Goal: Task Accomplishment & Management: Use online tool/utility

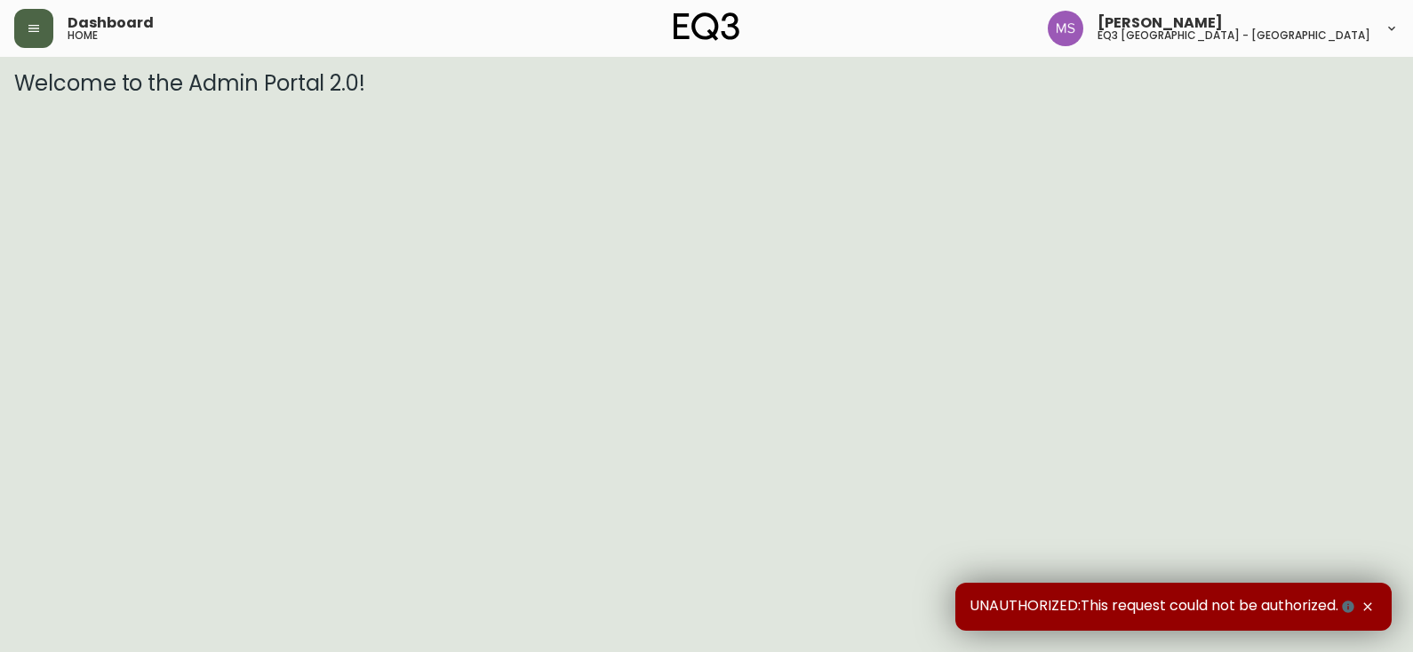
click at [36, 41] on button "button" at bounding box center [33, 28] width 39 height 39
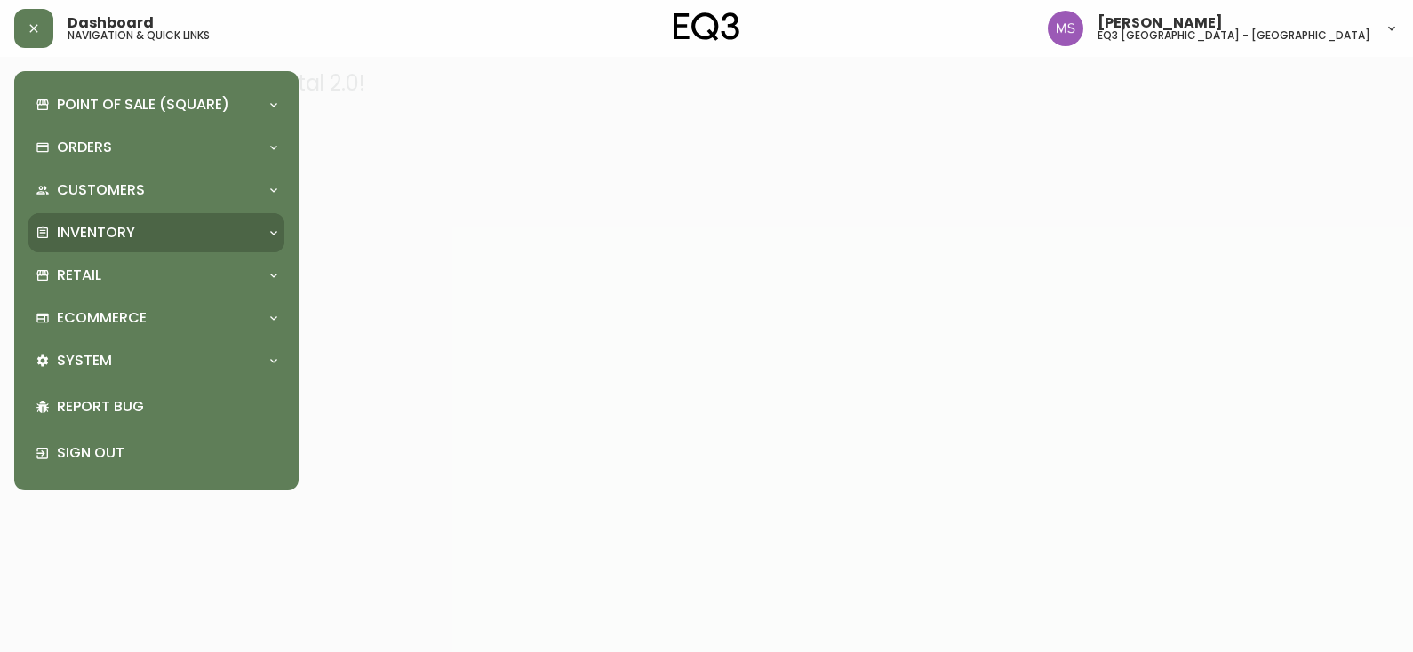
click at [114, 236] on p "Inventory" at bounding box center [96, 233] width 78 height 20
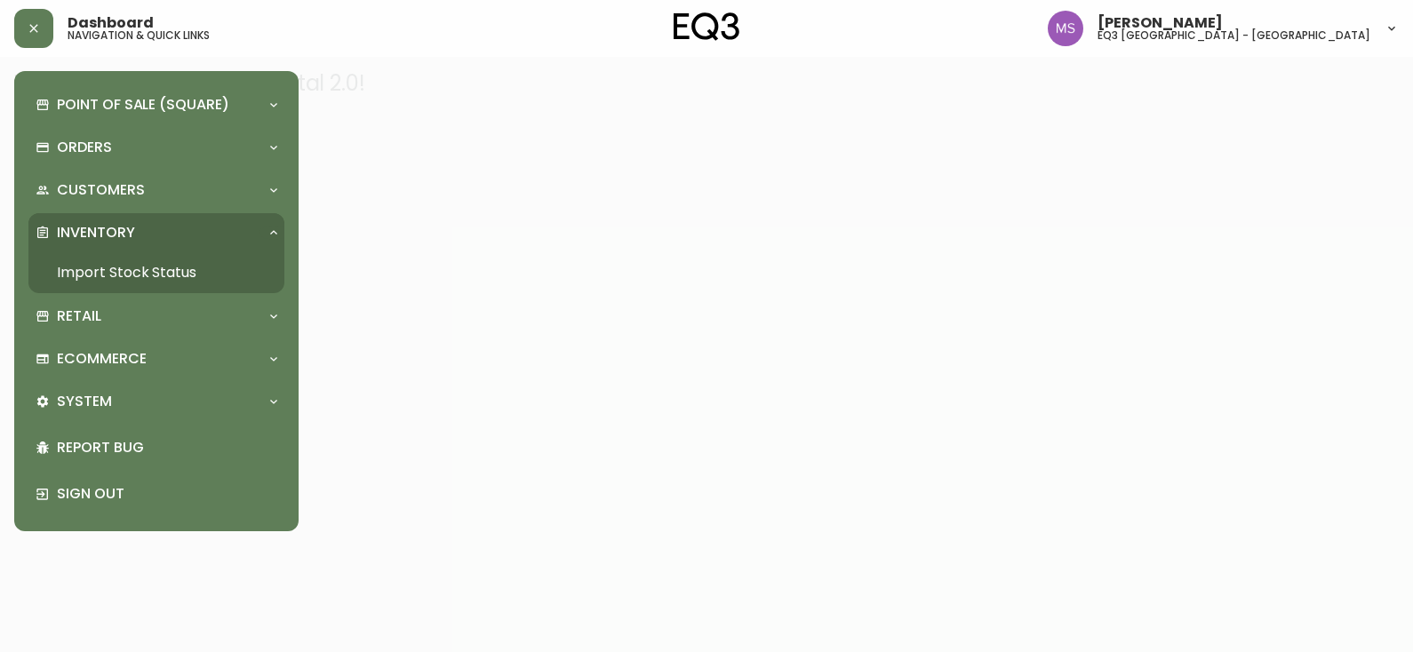
drag, startPoint x: 148, startPoint y: 273, endPoint x: 249, endPoint y: 295, distance: 102.8
click at [148, 271] on link "Import Stock Status" at bounding box center [156, 272] width 256 height 41
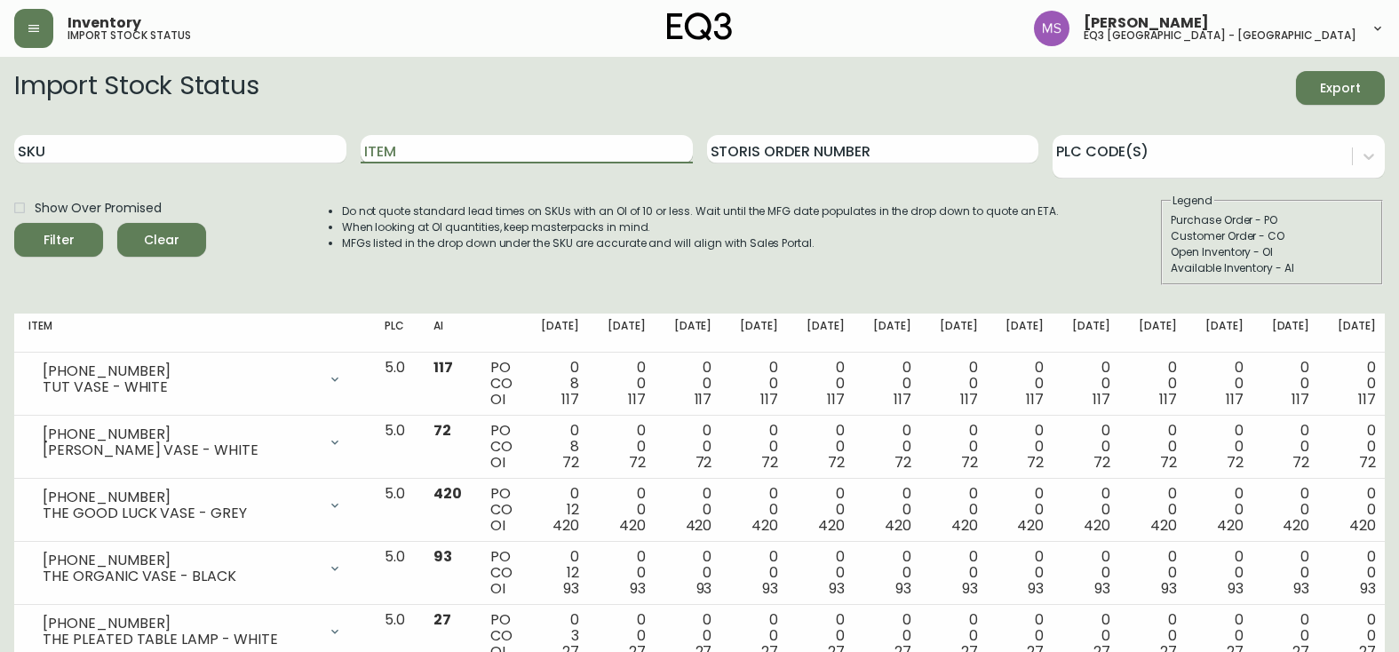
click at [477, 157] on input "Item" at bounding box center [527, 149] width 332 height 28
type input "[PERSON_NAME]"
click at [14, 223] on button "Filter" at bounding box center [58, 240] width 89 height 34
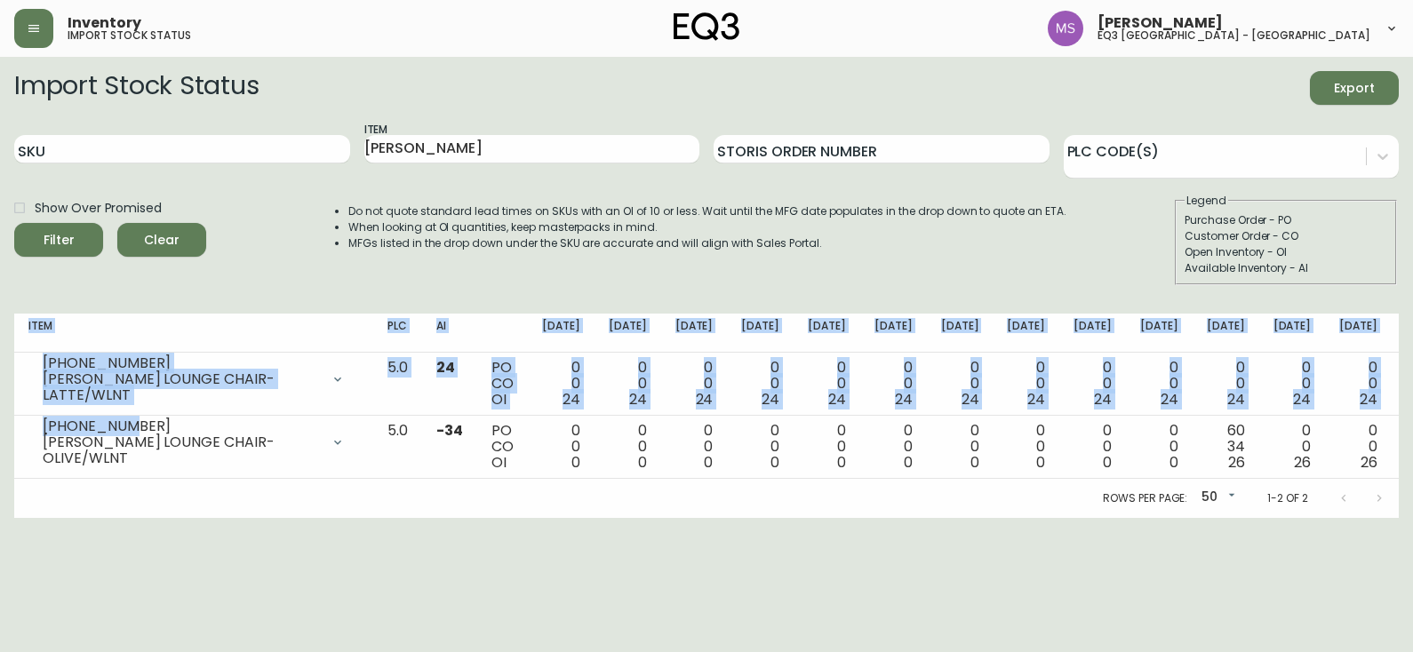
drag, startPoint x: 61, startPoint y: 434, endPoint x: 0, endPoint y: 434, distance: 61.3
click at [0, 434] on main "Import Stock Status Export SKU Item [PERSON_NAME] Storis Order Number PLC Code(…" at bounding box center [706, 287] width 1413 height 461
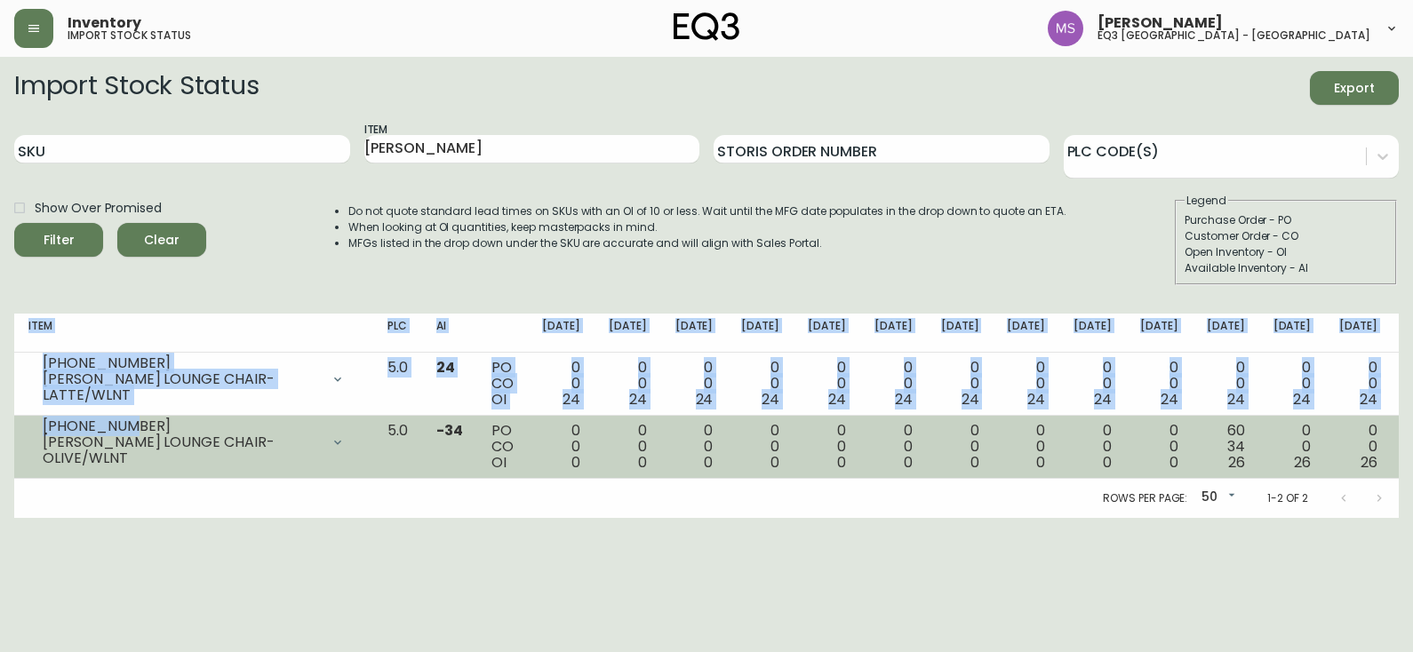
drag, startPoint x: 112, startPoint y: 429, endPoint x: 150, endPoint y: 429, distance: 38.2
click at [113, 429] on div "[PHONE_NUMBER]" at bounding box center [181, 426] width 277 height 16
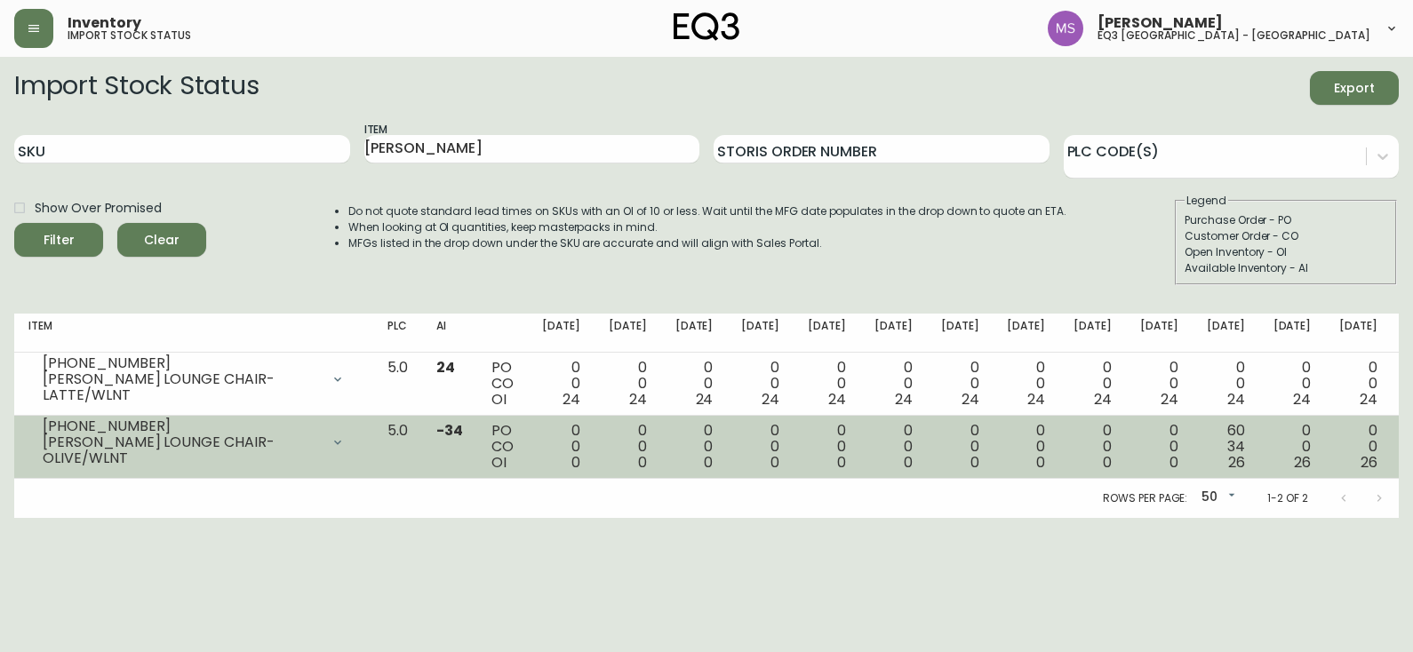
click at [139, 432] on div "[PHONE_NUMBER]" at bounding box center [181, 426] width 277 height 16
drag, startPoint x: 135, startPoint y: 432, endPoint x: 33, endPoint y: 431, distance: 102.2
click at [33, 431] on div "[PHONE_NUMBER] [PERSON_NAME] LOUNGE CHAIR-OLIVE/WLNT" at bounding box center [193, 442] width 331 height 39
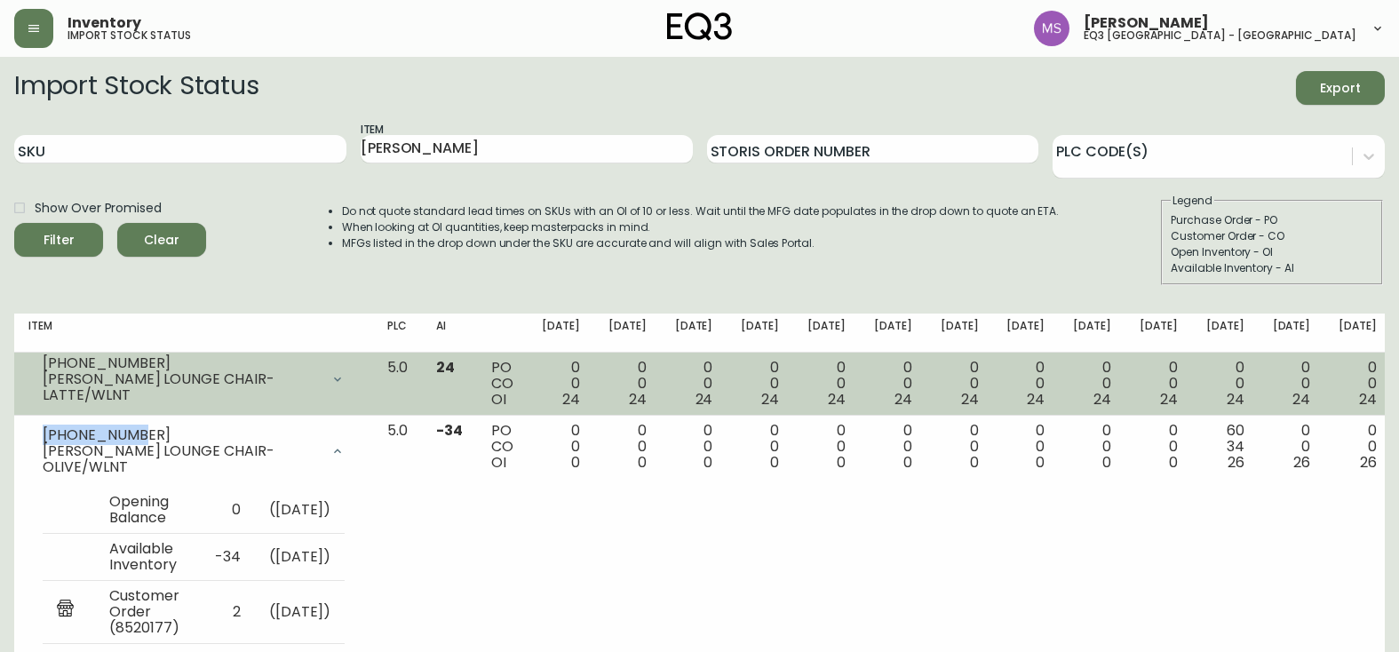
copy div "[PHONE_NUMBER]"
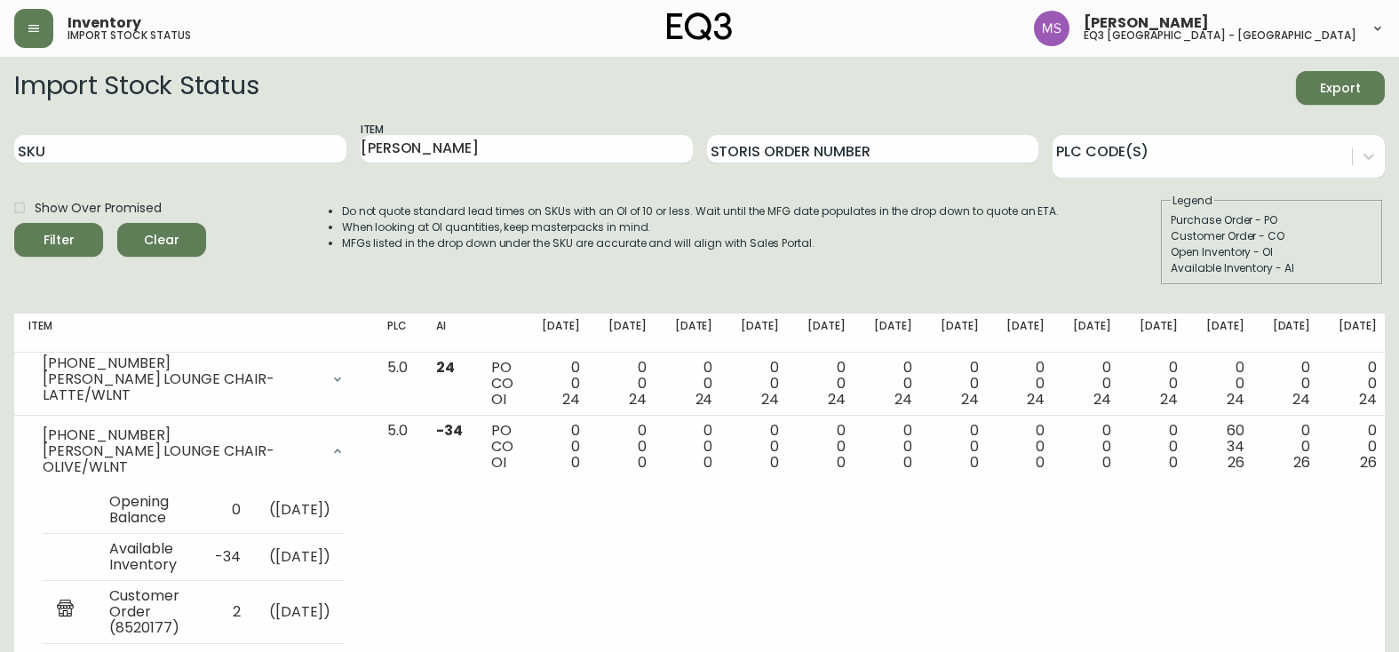
click at [477, 345] on th "AI" at bounding box center [449, 333] width 55 height 39
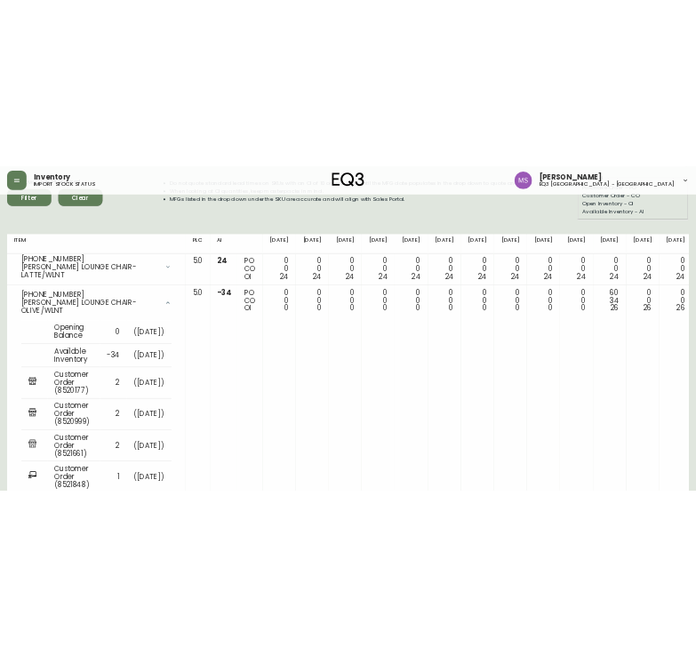
scroll to position [203, 0]
